Goal: Book appointment/travel/reservation

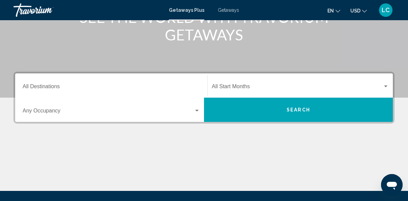
scroll to position [98, 0]
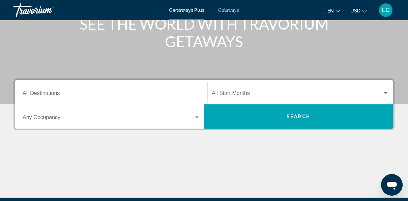
click at [86, 95] on input "Destination All Destinations" at bounding box center [111, 95] width 177 height 6
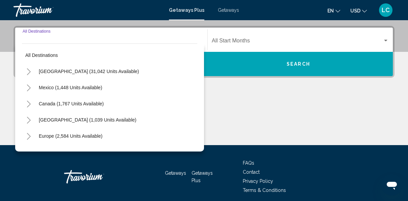
scroll to position [154, 0]
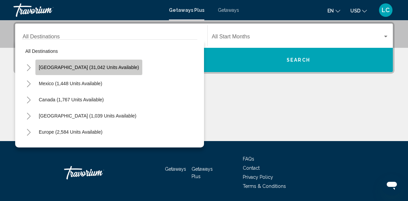
click at [98, 67] on span "[GEOGRAPHIC_DATA] (31,042 units available)" at bounding box center [89, 67] width 100 height 5
type input "**********"
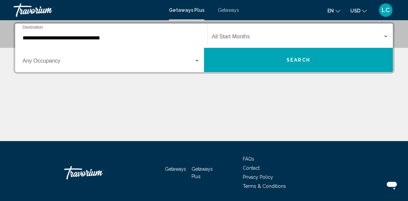
click at [279, 29] on div "Start Month All Start Months" at bounding box center [300, 35] width 177 height 21
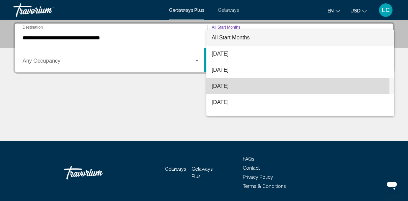
click at [237, 87] on span "[DATE]" at bounding box center [300, 86] width 177 height 16
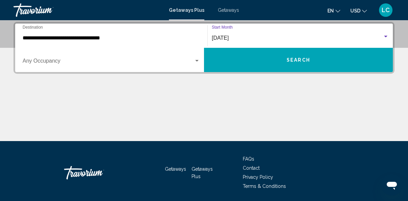
click at [253, 64] on button "Search" at bounding box center [298, 60] width 189 height 24
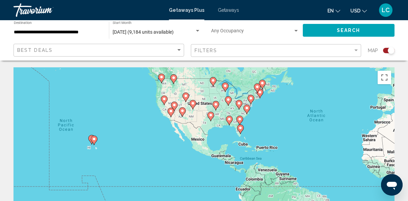
click at [91, 143] on div "To activate drag with keyboard, press Alt + Enter. Once in keyboard drag state,…" at bounding box center [203, 168] width 381 height 202
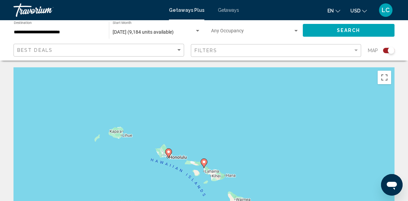
click at [189, 162] on div "To activate drag with keyboard, press Alt + Enter. Once in keyboard drag state,…" at bounding box center [203, 168] width 381 height 202
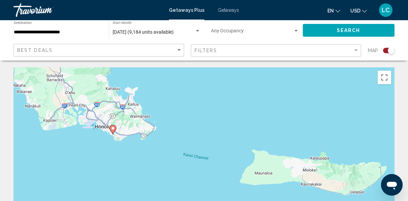
click at [116, 130] on gmp-advanced-marker "Main content" at bounding box center [113, 130] width 7 height 10
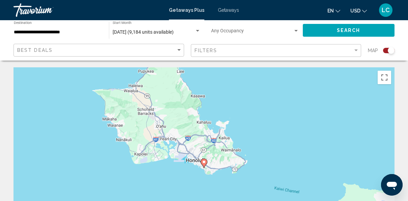
click at [205, 163] on image "Main content" at bounding box center [204, 162] width 4 height 4
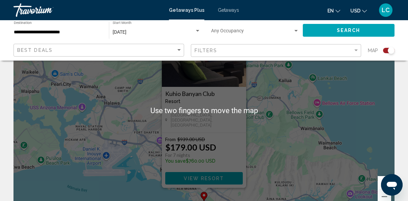
scroll to position [59, 0]
click at [338, 117] on div "To navigate, press the arrow keys. To activate drag with keyboard, press Alt + …" at bounding box center [203, 110] width 381 height 202
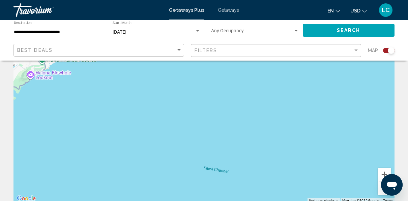
scroll to position [68, 0]
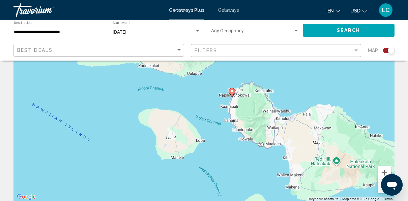
click at [229, 92] on gmp-advanced-marker "Main content" at bounding box center [232, 93] width 7 height 10
type input "**********"
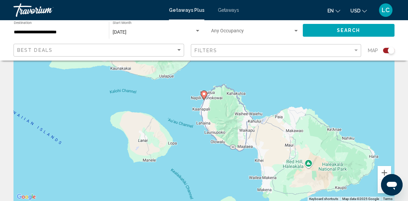
click at [204, 94] on image "Main content" at bounding box center [204, 94] width 4 height 4
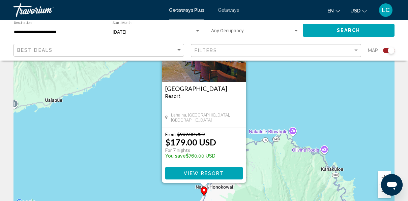
scroll to position [65, 0]
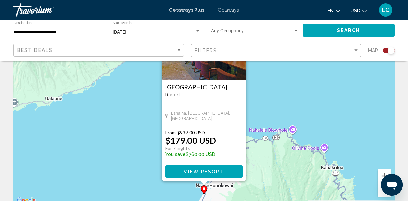
click at [216, 171] on span "View Resort" at bounding box center [204, 171] width 40 height 5
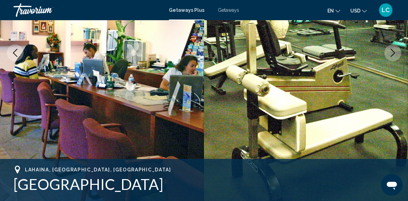
scroll to position [128, 0]
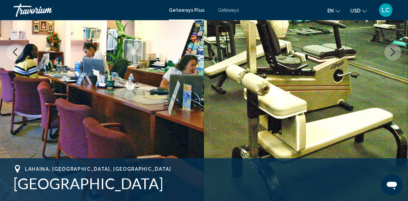
click at [388, 56] on button "Next image" at bounding box center [392, 52] width 17 height 17
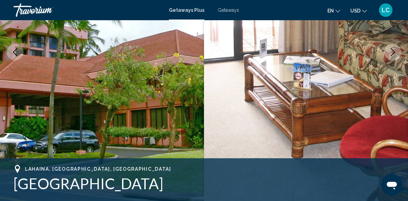
click at [391, 57] on button "Next image" at bounding box center [392, 52] width 17 height 17
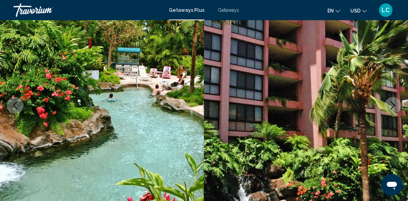
scroll to position [74, 0]
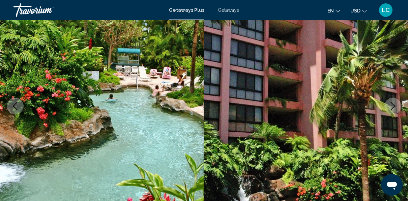
click at [393, 108] on icon "Next image" at bounding box center [393, 106] width 4 height 8
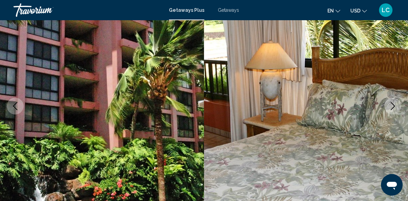
click at [393, 110] on icon "Next image" at bounding box center [393, 106] width 8 height 8
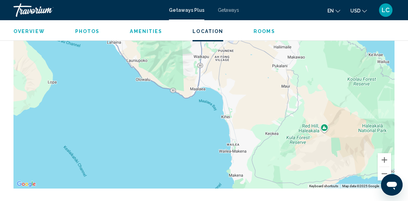
scroll to position [1097, 0]
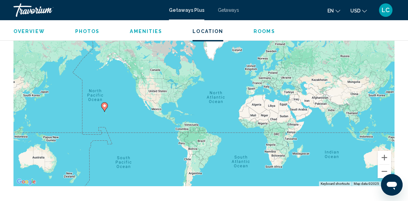
click at [236, 90] on div "To activate drag with keyboard, press Alt + Enter. Once in keyboard drag state,…" at bounding box center [203, 85] width 381 height 202
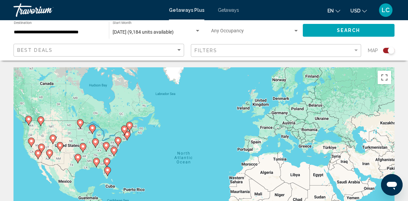
click at [113, 152] on icon "Main content" at bounding box center [114, 151] width 6 height 9
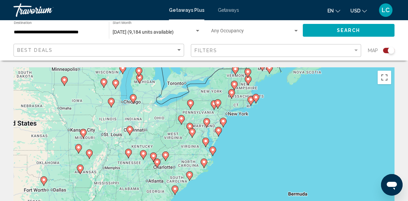
click at [224, 124] on icon "Main content" at bounding box center [223, 122] width 6 height 9
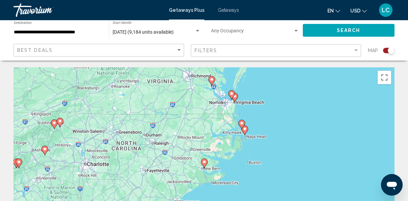
click at [204, 162] on div "To navigate, press the arrow keys. To activate drag with keyboard, press Alt + …" at bounding box center [203, 168] width 381 height 202
type input "**********"
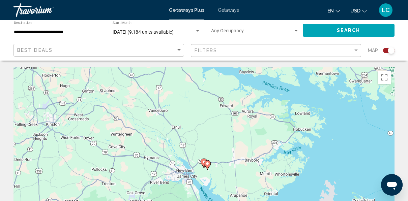
click at [208, 165] on image "Main content" at bounding box center [207, 164] width 4 height 4
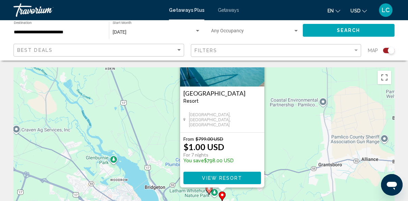
click at [209, 194] on div "To activate drag with keyboard, press Alt + Enter. Once in keyboard drag state,…" at bounding box center [203, 168] width 381 height 202
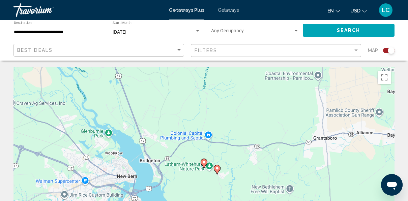
click at [206, 165] on icon "Main content" at bounding box center [204, 163] width 7 height 9
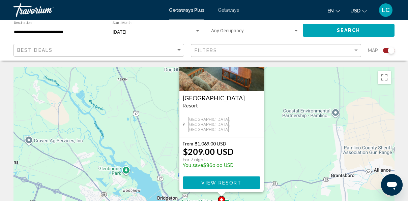
click at [236, 182] on span "View Resort" at bounding box center [221, 182] width 40 height 5
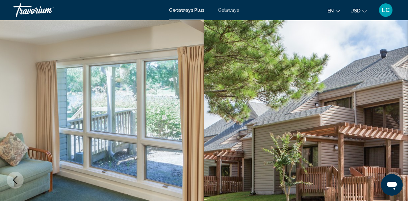
scroll to position [80, 0]
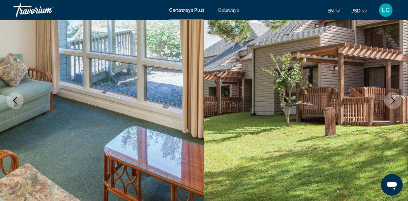
click at [392, 102] on icon "Next image" at bounding box center [393, 101] width 8 height 8
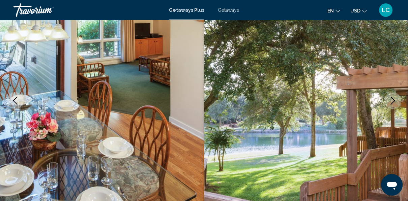
click at [395, 103] on icon "Next image" at bounding box center [393, 101] width 8 height 8
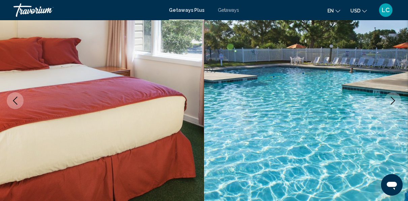
click at [394, 104] on icon "Next image" at bounding box center [393, 101] width 8 height 8
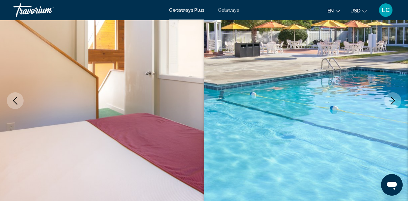
click at [395, 102] on icon "Next image" at bounding box center [393, 101] width 8 height 8
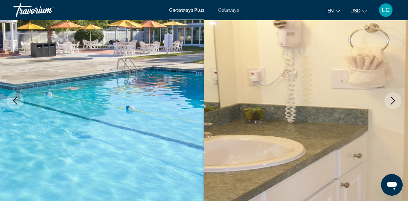
click at [395, 105] on button "Next image" at bounding box center [392, 100] width 17 height 17
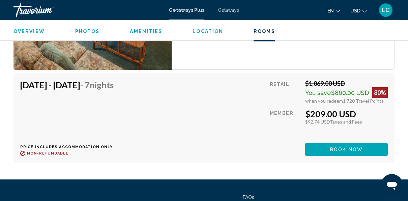
scroll to position [1318, 0]
